Goal: Transaction & Acquisition: Book appointment/travel/reservation

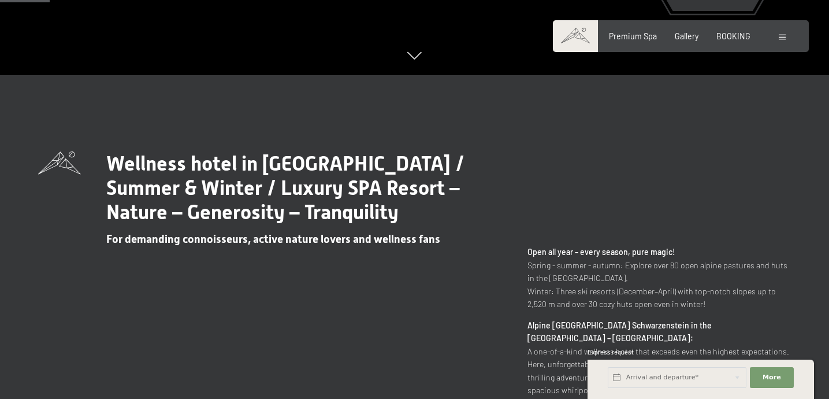
scroll to position [338, 0]
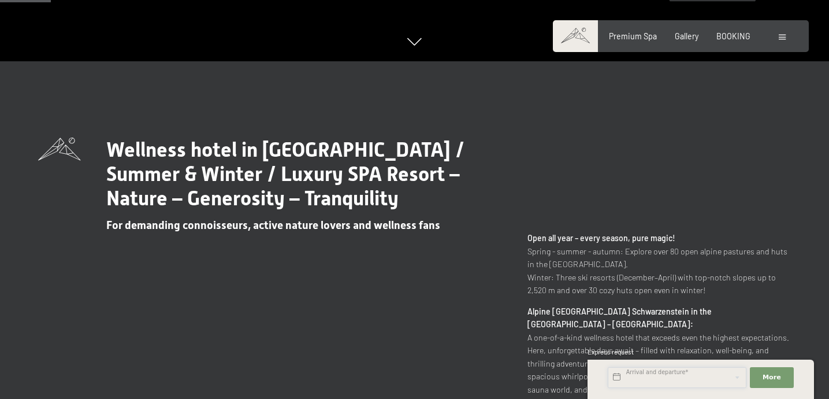
click at [643, 372] on input "text" at bounding box center [677, 377] width 139 height 21
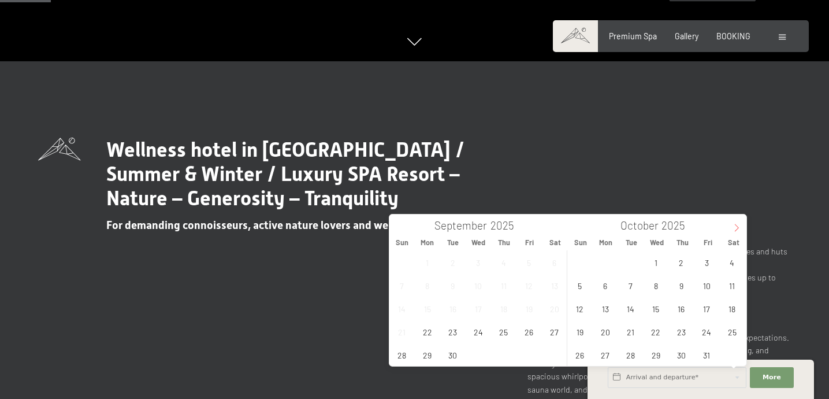
click at [736, 227] on icon at bounding box center [737, 228] width 8 height 8
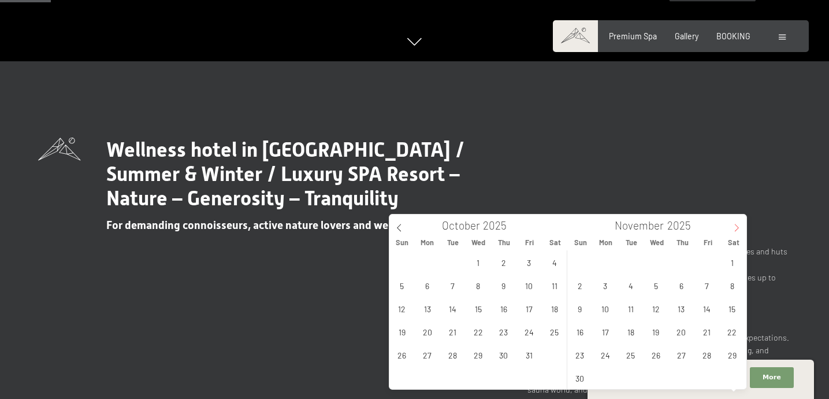
click at [736, 227] on icon at bounding box center [737, 228] width 8 height 8
click at [739, 302] on span "20" at bounding box center [732, 308] width 23 height 23
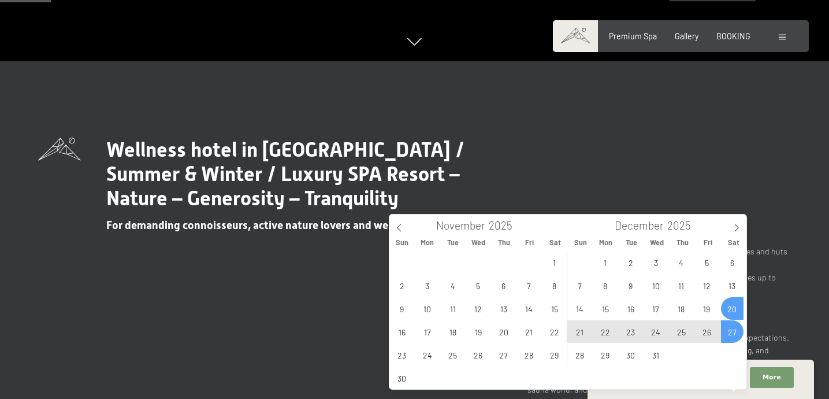
click at [733, 329] on span "27" at bounding box center [732, 331] width 23 height 23
type input "[DATE] - [DATE]"
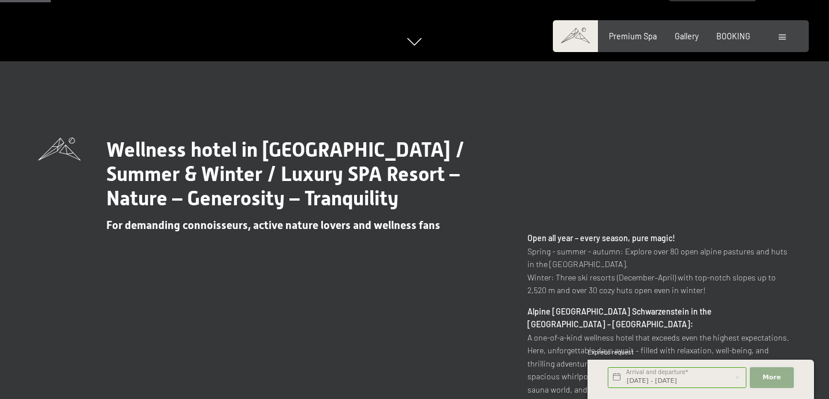
click at [765, 373] on span "More" at bounding box center [772, 377] width 18 height 9
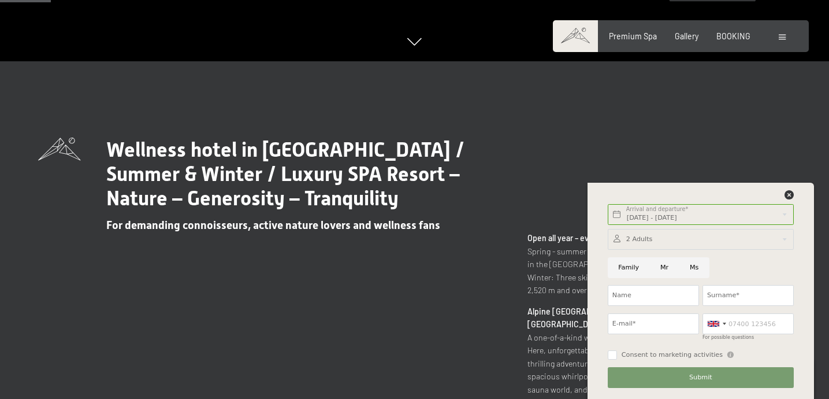
click at [662, 239] on div at bounding box center [701, 239] width 186 height 21
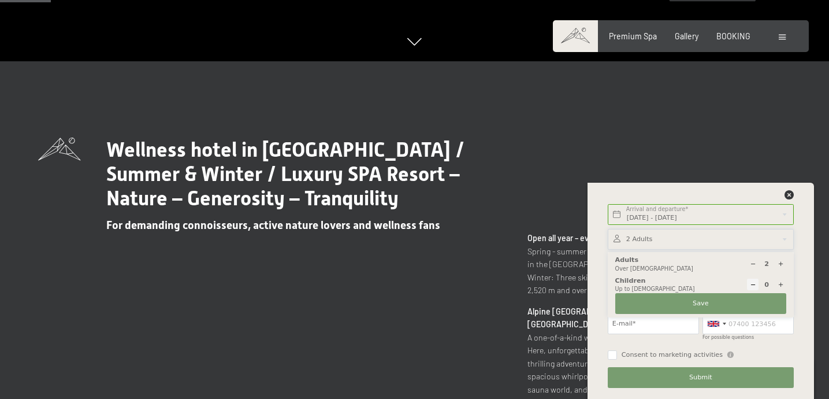
click at [781, 283] on icon at bounding box center [781, 284] width 6 height 6
type input "1"
select select
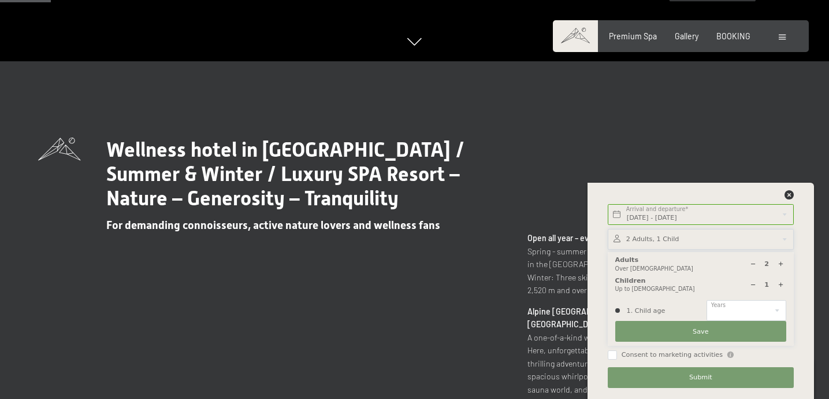
click at [781, 283] on icon at bounding box center [781, 284] width 6 height 6
type input "2"
select select
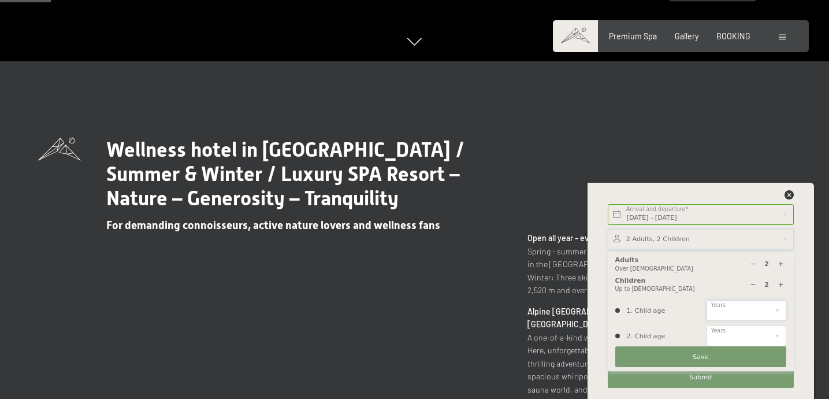
click at [754, 312] on select "0 1 2 3 4 5 6 7 8 9 10 11 12 13 14" at bounding box center [747, 310] width 80 height 21
select select "9"
click at [761, 332] on select "0 1 2 3 4 5 6 7 8 9 10 11 12 13 14" at bounding box center [747, 335] width 80 height 21
select select "11"
click at [720, 356] on button "Save" at bounding box center [700, 356] width 171 height 21
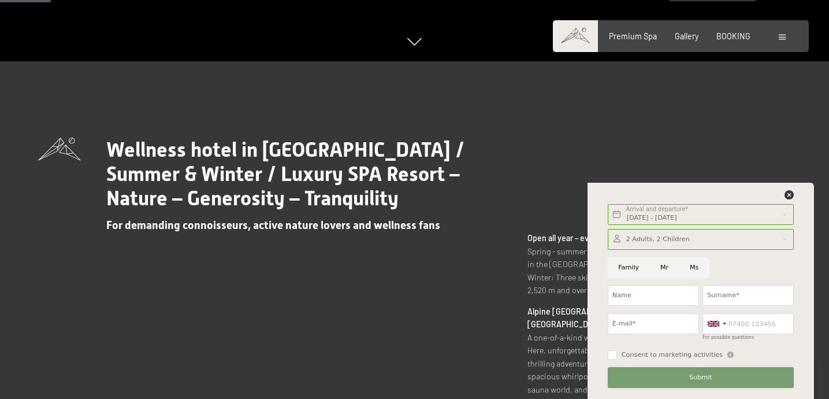
click at [684, 374] on button "Submit" at bounding box center [701, 377] width 186 height 21
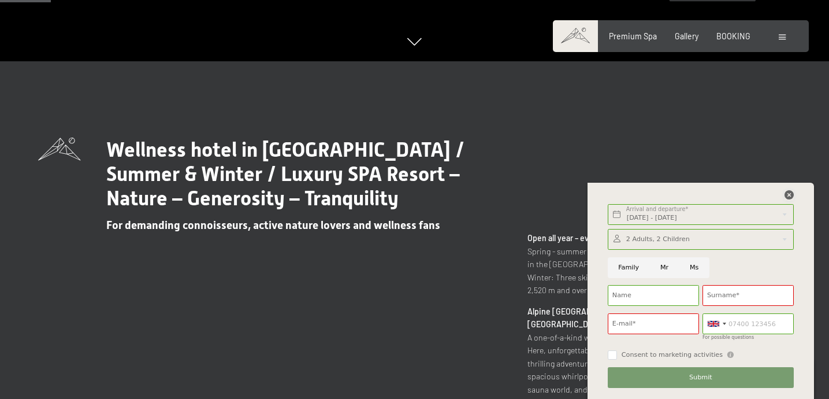
click at [789, 195] on icon at bounding box center [789, 194] width 9 height 9
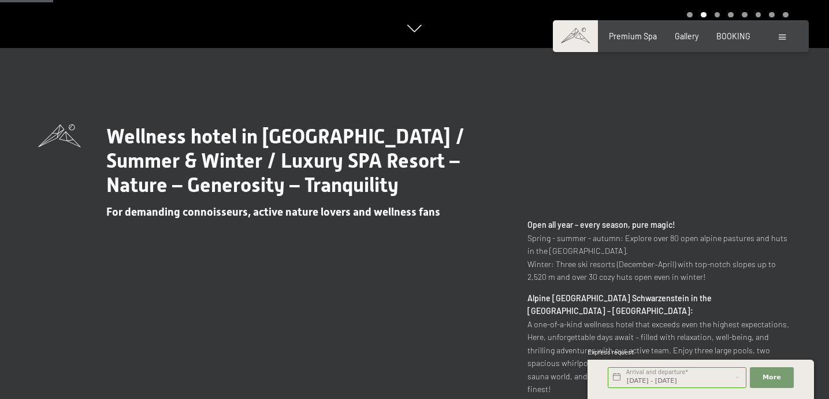
scroll to position [351, 0]
click at [731, 35] on span "BOOKING" at bounding box center [734, 34] width 34 height 10
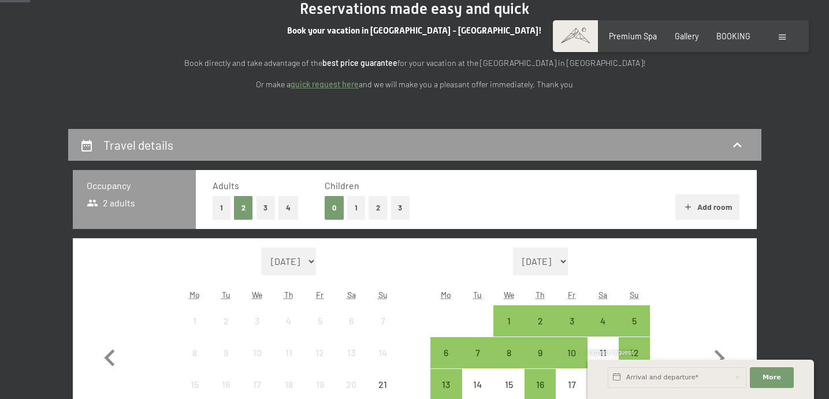
scroll to position [143, 0]
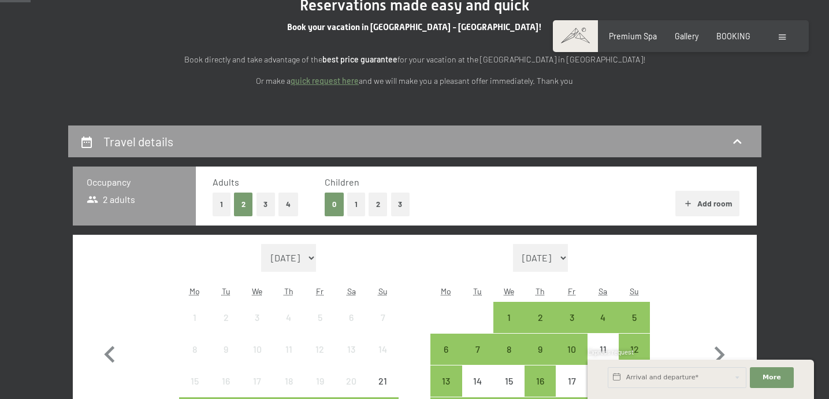
click at [380, 203] on button "2" at bounding box center [378, 204] width 19 height 24
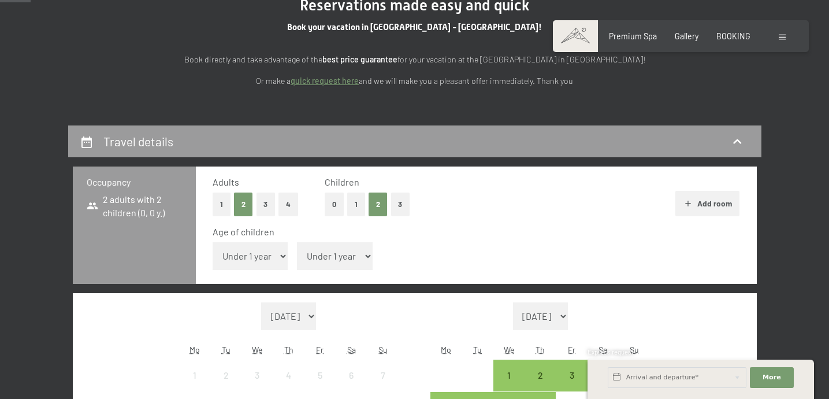
click at [276, 254] on select "Under 1 year 1 year 2 years 3 years 4 years 5 years 6 years 7 years 8 years 9 y…" at bounding box center [251, 256] width 76 height 28
select select "9"
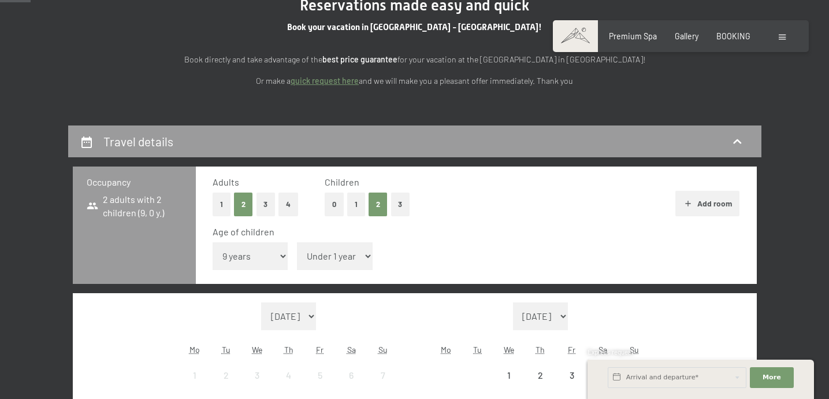
click at [322, 251] on select "Under 1 year 1 year 2 years 3 years 4 years 5 years 6 years 7 years 8 years 9 y…" at bounding box center [335, 256] width 76 height 28
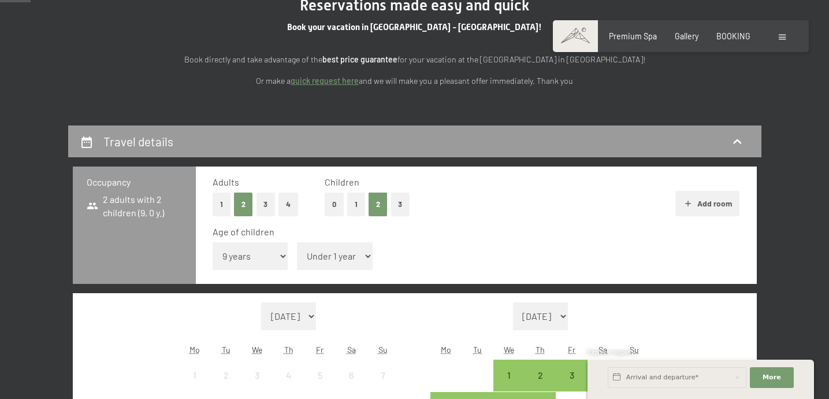
select select "11"
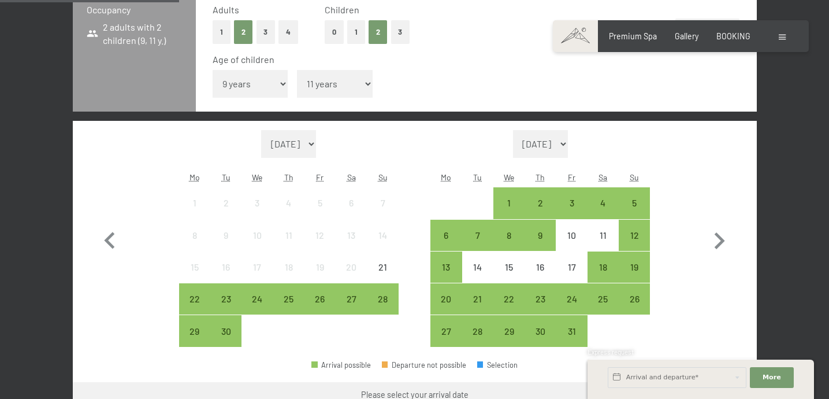
scroll to position [317, 0]
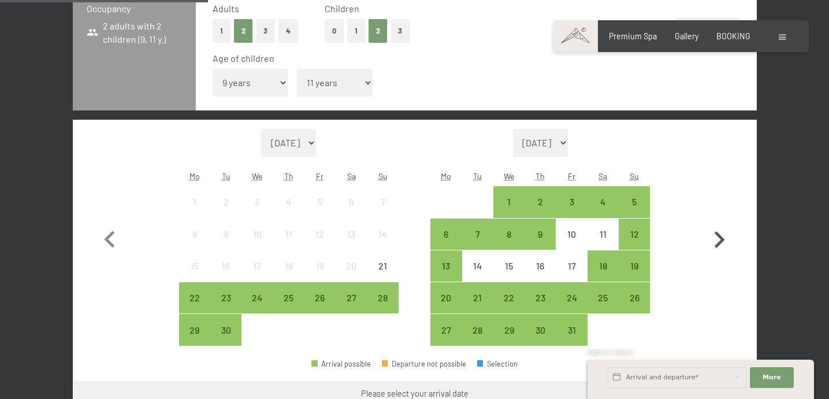
click at [723, 239] on icon "button" at bounding box center [720, 239] width 10 height 17
select select "2025-10-01"
select select "2025-11-01"
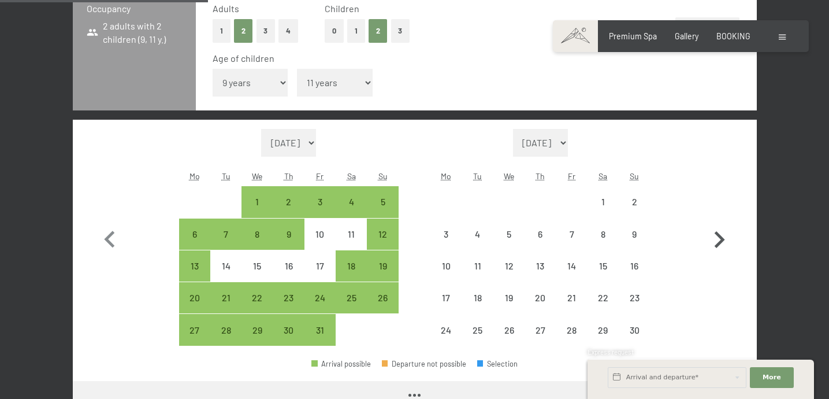
click at [723, 239] on icon "button" at bounding box center [720, 239] width 10 height 17
select select "2025-11-01"
select select "2025-12-01"
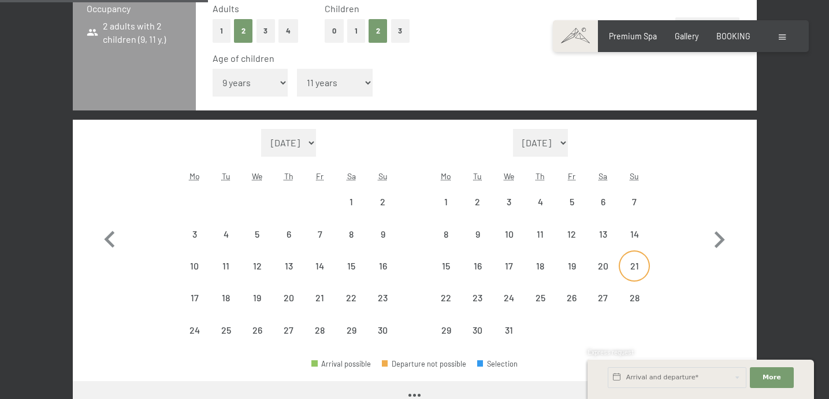
select select "2025-11-01"
select select "2025-12-01"
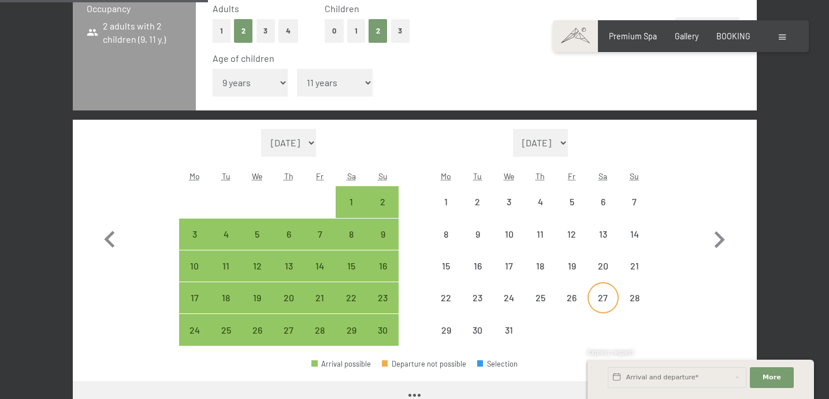
select select "2025-11-01"
select select "2025-12-01"
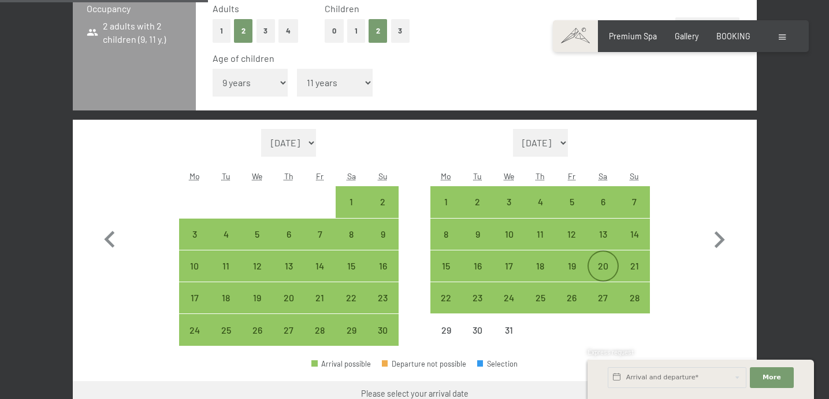
click at [602, 270] on div "20" at bounding box center [603, 275] width 29 height 29
select select "2025-11-01"
select select "2025-12-01"
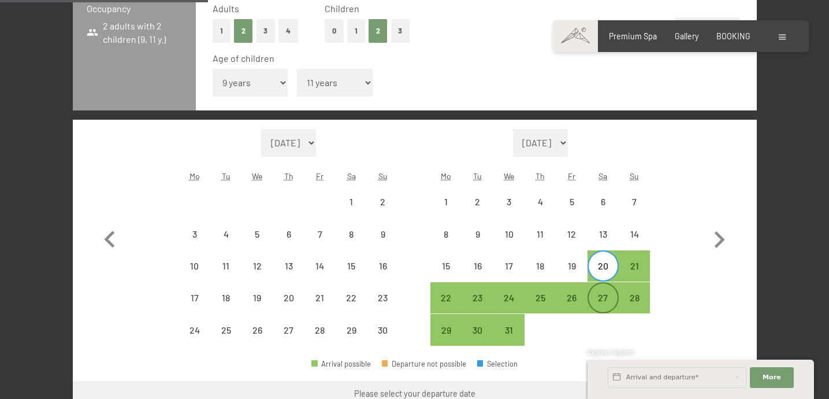
click at [604, 299] on div "27" at bounding box center [603, 307] width 29 height 29
select select "2025-11-01"
select select "2025-12-01"
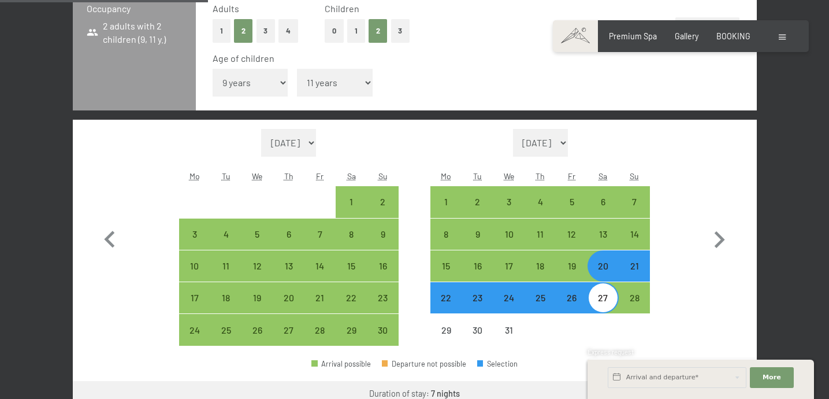
click at [702, 314] on div "Month/year September 2025 October 2025 November 2025 December 2025 January 2026…" at bounding box center [414, 237] width 643 height 217
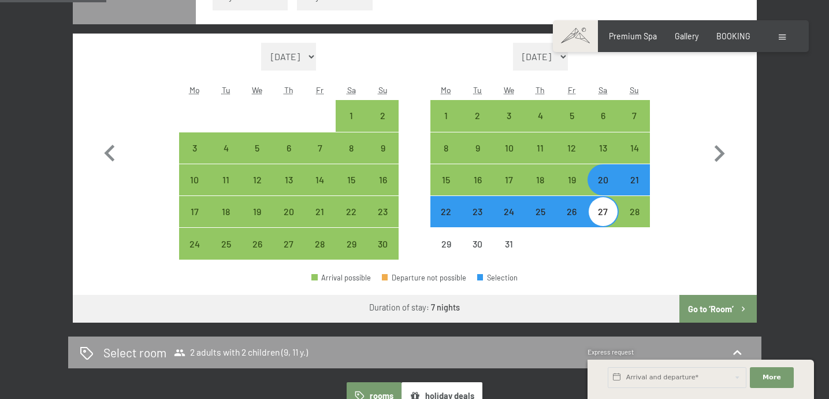
scroll to position [407, 0]
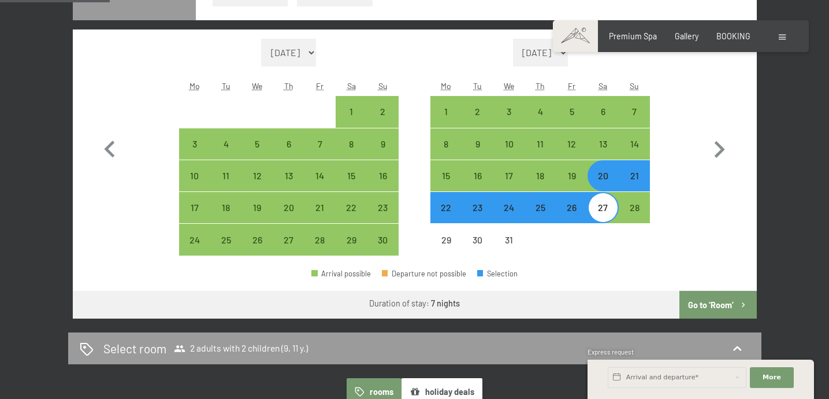
click at [700, 306] on button "Go to ‘Room’" at bounding box center [718, 305] width 77 height 28
select select "2025-11-01"
select select "2025-12-01"
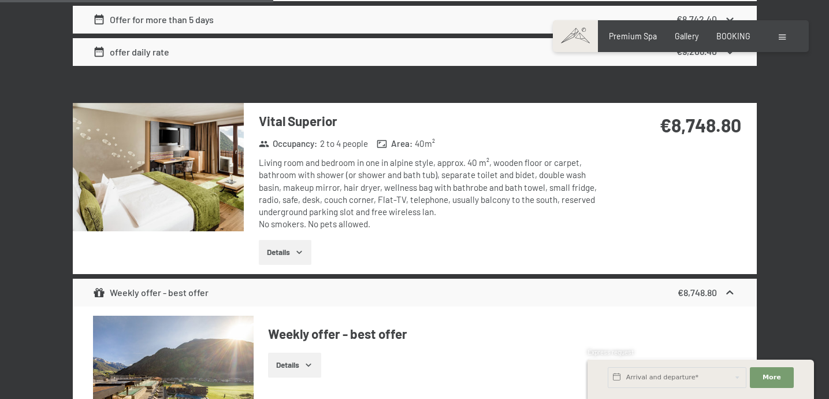
scroll to position [888, 0]
